Goal: Task Accomplishment & Management: Manage account settings

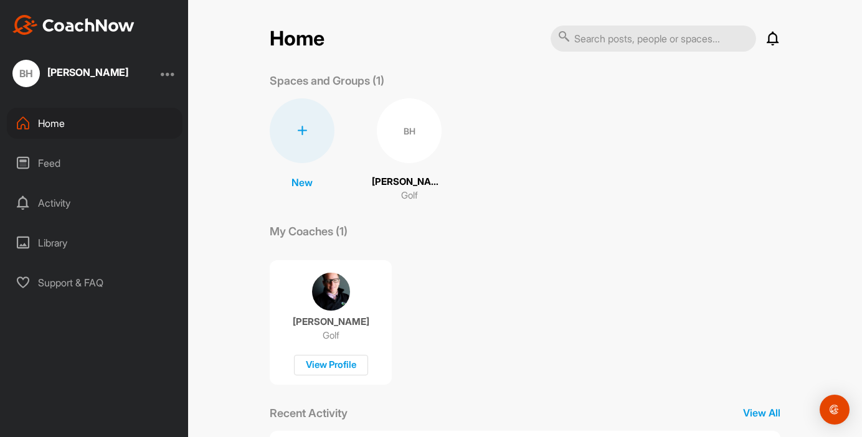
click at [411, 120] on div "BH" at bounding box center [409, 130] width 65 height 65
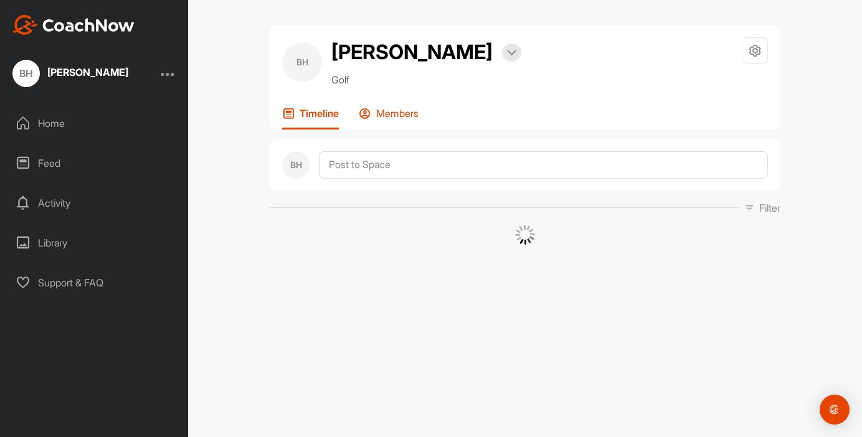
click at [412, 114] on p "Members" at bounding box center [397, 113] width 42 height 12
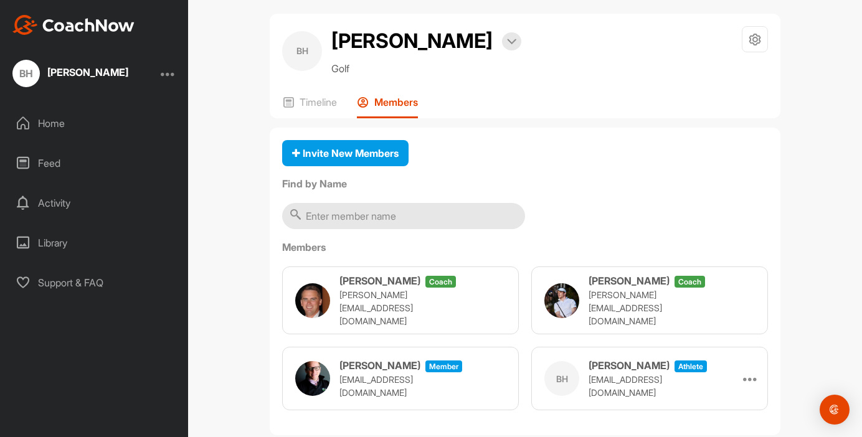
scroll to position [10, 0]
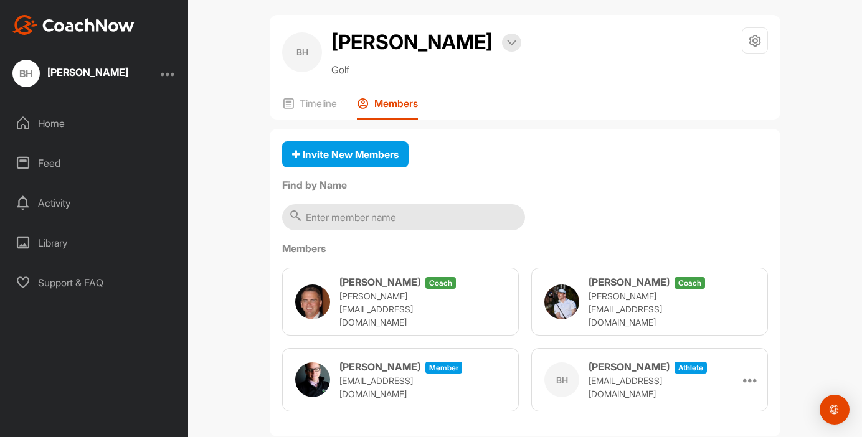
click at [168, 71] on div at bounding box center [168, 73] width 15 height 15
click at [167, 74] on div at bounding box center [168, 73] width 15 height 15
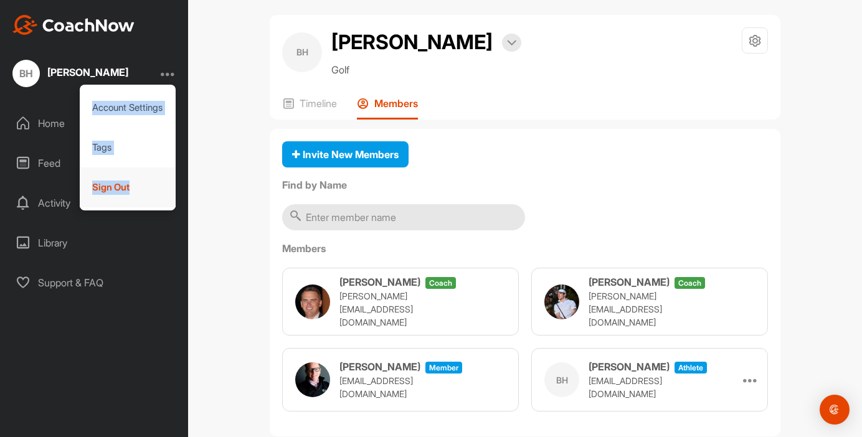
click at [133, 183] on div "Sign Out" at bounding box center [128, 188] width 97 height 40
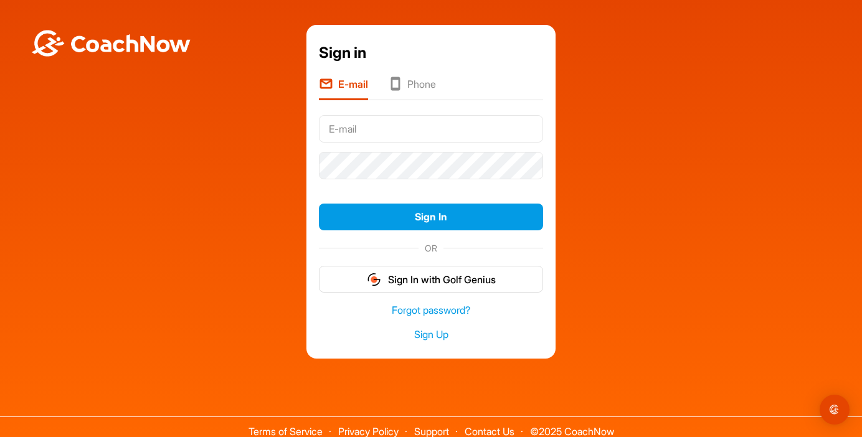
type input "[EMAIL_ADDRESS][DOMAIN_NAME]"
